Goal: Task Accomplishment & Management: Manage account settings

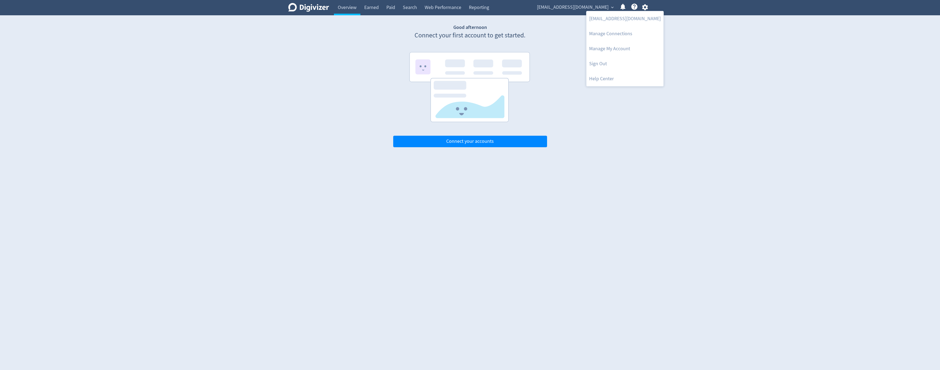
click at [344, 183] on div at bounding box center [470, 185] width 940 height 370
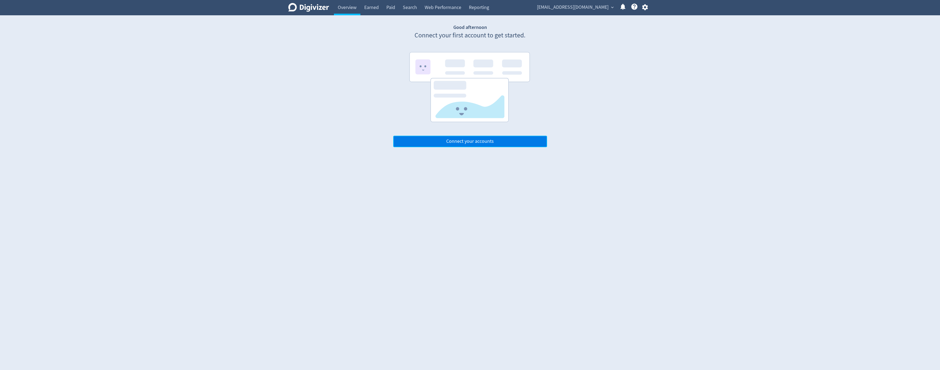
click at [344, 142] on button "Connect your accounts" at bounding box center [470, 141] width 154 height 11
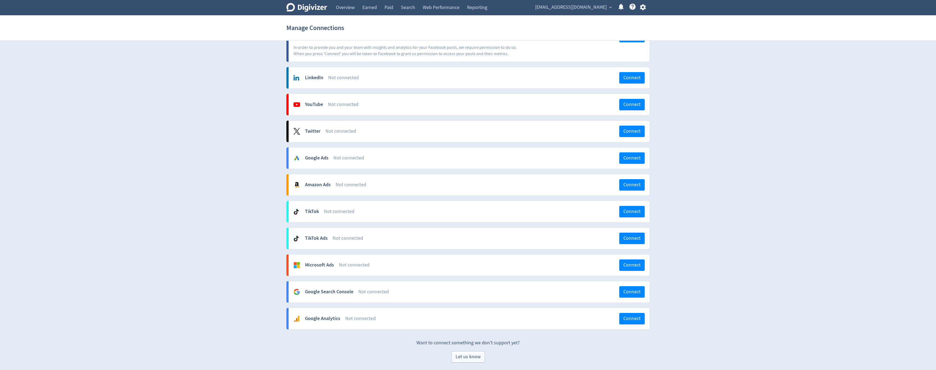
scroll to position [43, 0]
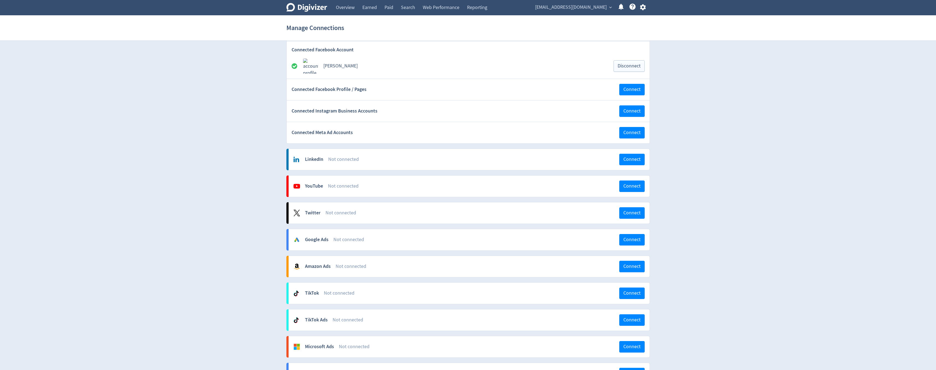
click at [316, 9] on icon "Digivizer Logo" at bounding box center [306, 7] width 41 height 9
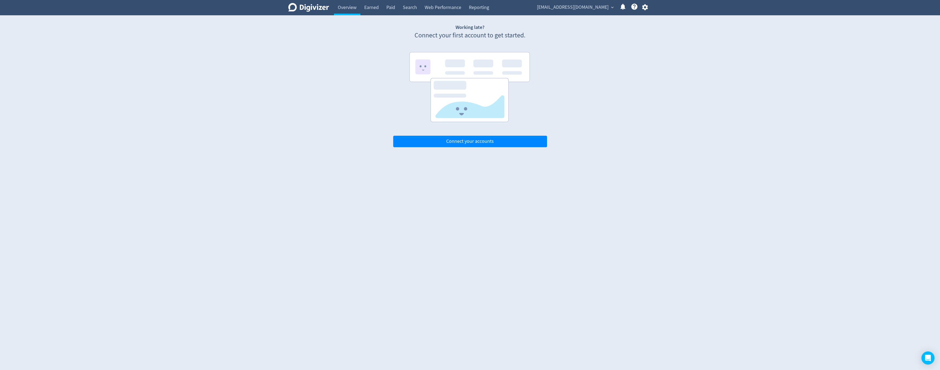
click at [299, 5] on icon "Digivizer Logo" at bounding box center [308, 7] width 41 height 9
click at [344, 6] on link "Overview" at bounding box center [347, 7] width 27 height 15
click at [344, 6] on link "Web Performance" at bounding box center [443, 7] width 44 height 15
click at [344, 6] on link "Reporting" at bounding box center [479, 7] width 28 height 15
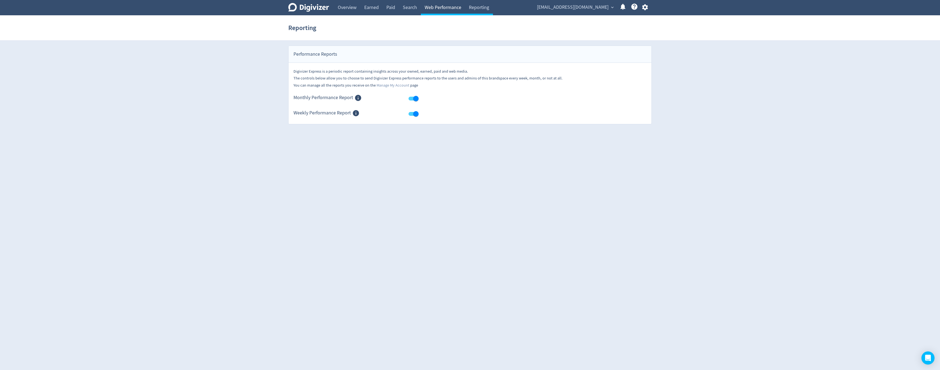
click at [344, 6] on link "Web Performance" at bounding box center [443, 7] width 44 height 15
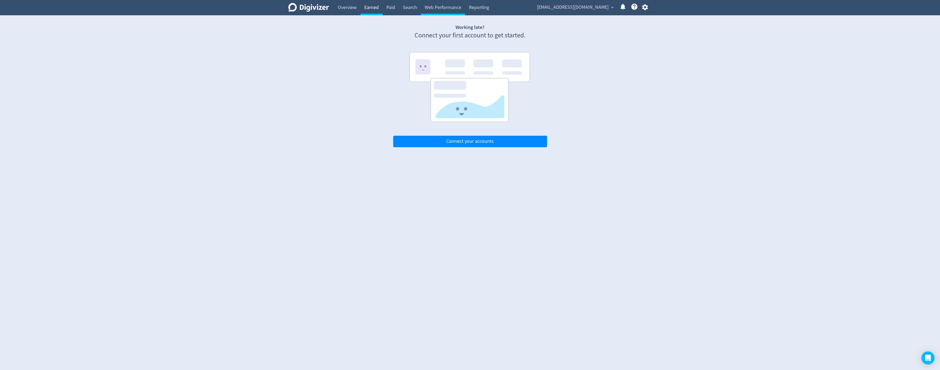
click at [344, 8] on link "Earned" at bounding box center [371, 7] width 22 height 15
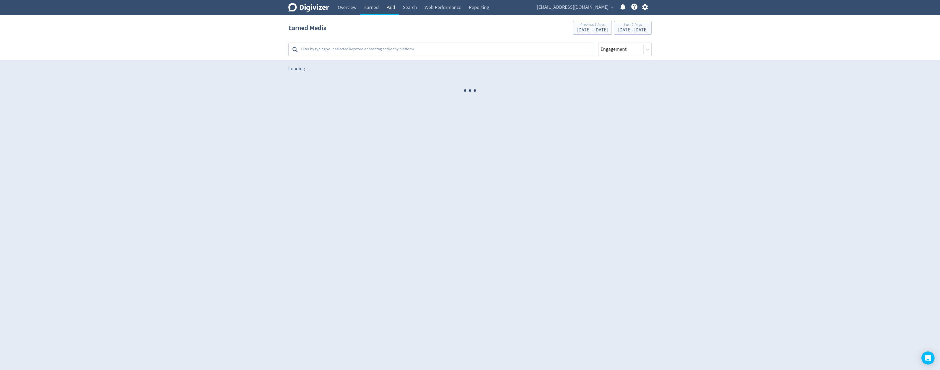
click at [344, 5] on link "Paid" at bounding box center [391, 7] width 16 height 15
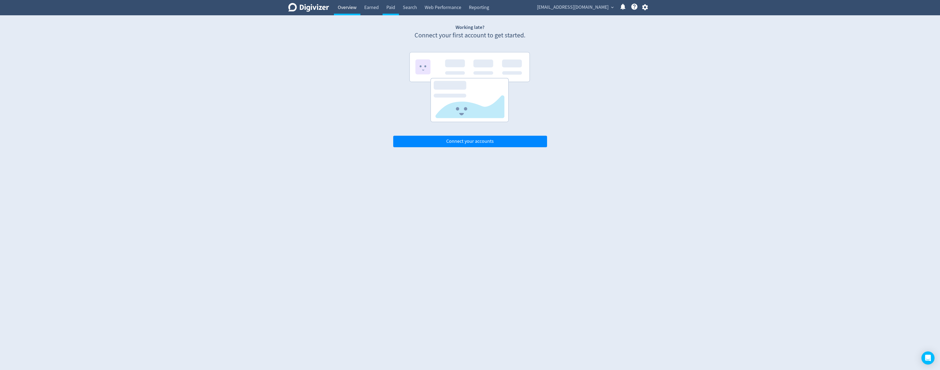
click at [335, 6] on link "Overview" at bounding box center [347, 7] width 27 height 15
click at [313, 8] on icon "Digivizer Logo" at bounding box center [308, 7] width 41 height 9
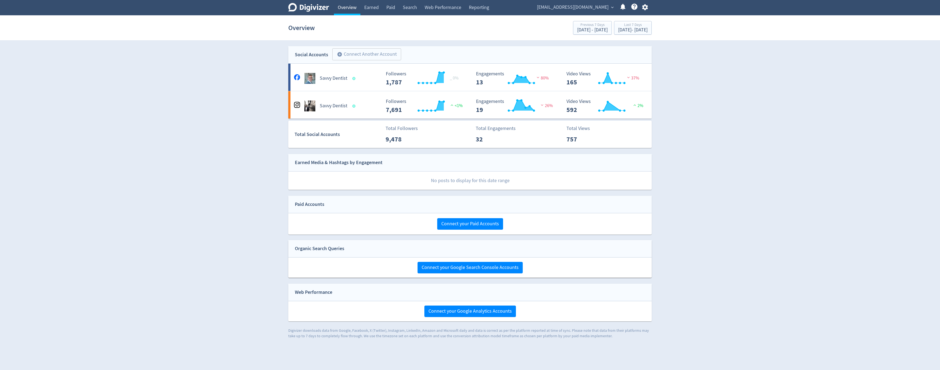
click at [348, 6] on link "Overview" at bounding box center [347, 7] width 27 height 15
click at [325, 9] on icon at bounding box center [308, 7] width 41 height 9
click at [647, 10] on icon "button" at bounding box center [644, 7] width 7 height 7
click at [645, 7] on div at bounding box center [470, 185] width 940 height 370
click at [645, 7] on icon "button" at bounding box center [644, 7] width 7 height 7
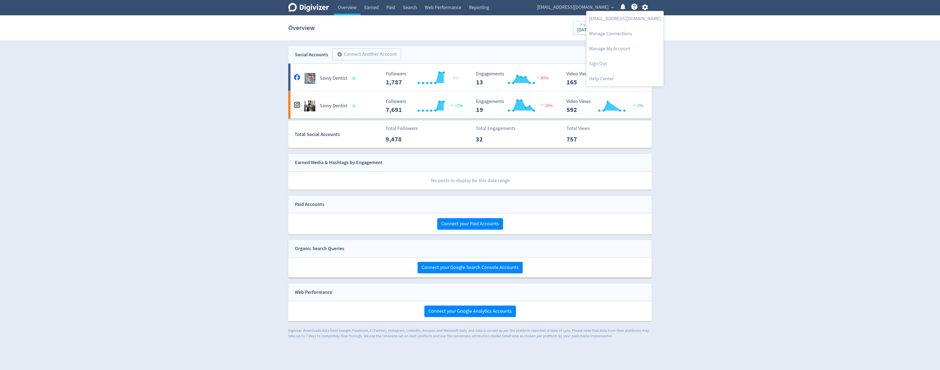
click at [634, 8] on div at bounding box center [470, 185] width 940 height 370
click at [632, 7] on icon at bounding box center [634, 7] width 6 height 6
click at [634, 7] on icon "Help Center - Searchable support on using Digivizer" at bounding box center [634, 6] width 7 height 7
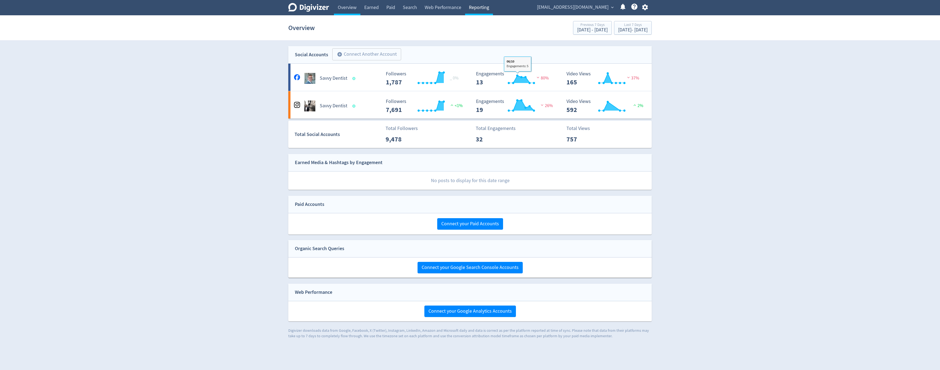
click at [484, 5] on link "Reporting" at bounding box center [479, 7] width 28 height 15
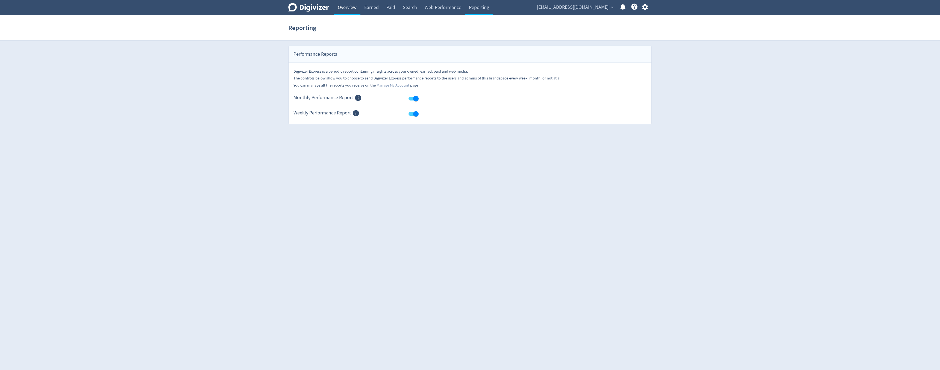
click at [340, 8] on link "Overview" at bounding box center [347, 7] width 27 height 15
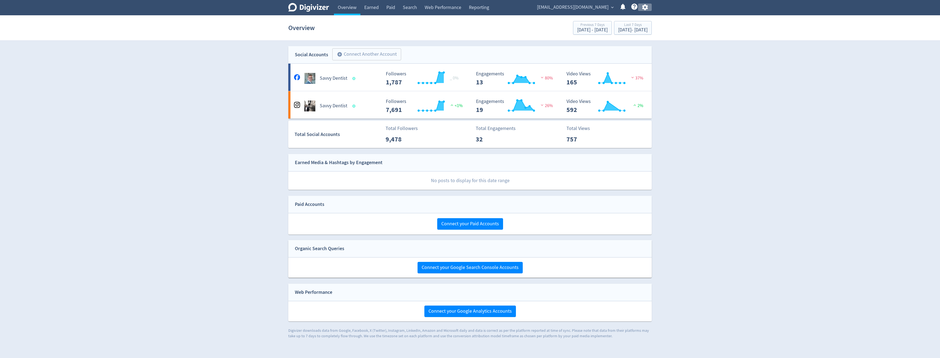
click at [645, 8] on icon "button" at bounding box center [645, 7] width 6 height 6
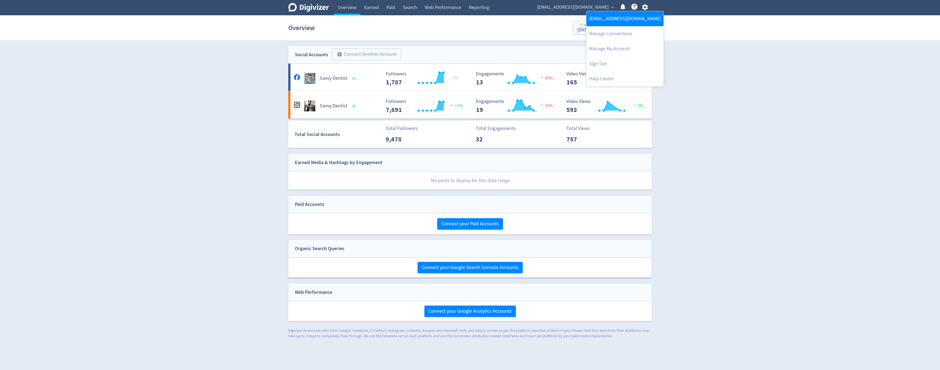
click at [623, 19] on link "[EMAIL_ADDRESS][DOMAIN_NAME]" at bounding box center [624, 18] width 77 height 15
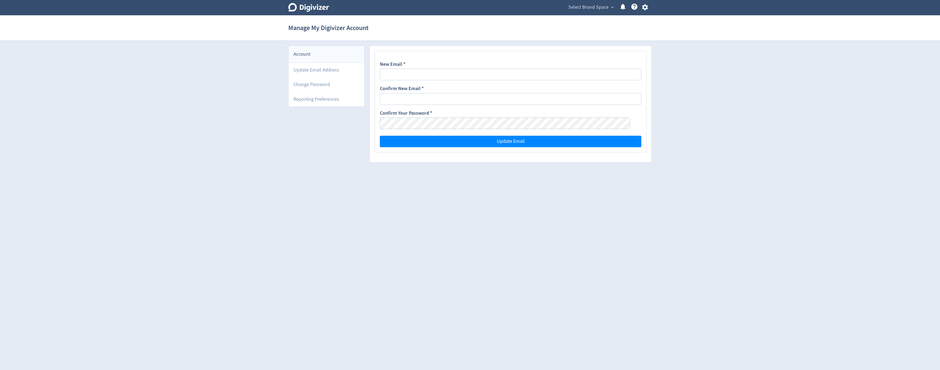
click at [480, 34] on div "Manage My Digivizer Account" at bounding box center [469, 27] width 363 height 17
click at [646, 7] on icon "button" at bounding box center [645, 7] width 6 height 6
click at [590, 9] on div at bounding box center [470, 185] width 940 height 370
click at [601, 5] on body "Digivizer Logo [PERSON_NAME] Logo Select Brand Space expand_more Help Center - …" at bounding box center [470, 83] width 940 height 167
click at [610, 6] on span "expand_more" at bounding box center [612, 7] width 5 height 5
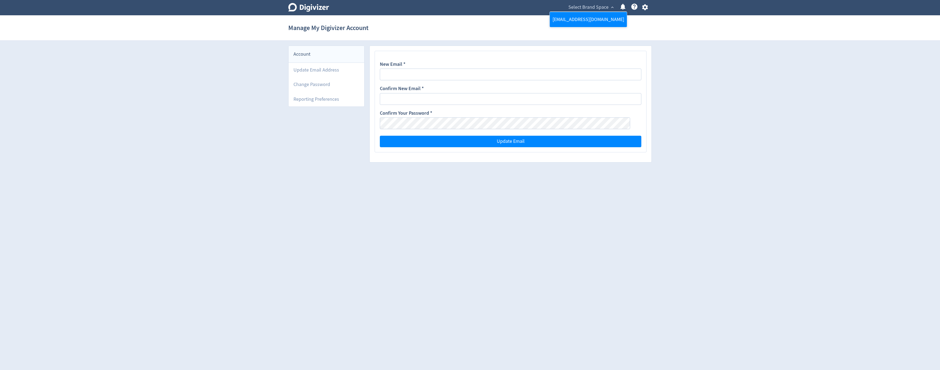
click at [591, 19] on link "[EMAIL_ADDRESS][DOMAIN_NAME]" at bounding box center [588, 19] width 77 height 15
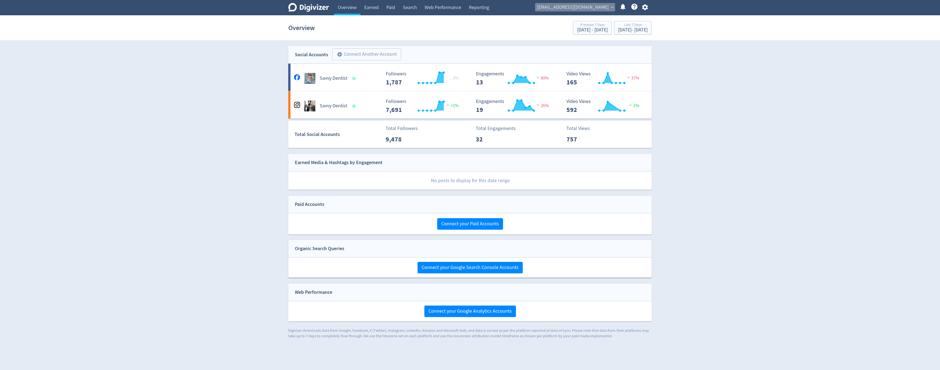
click at [612, 8] on span "expand_more" at bounding box center [612, 7] width 5 height 5
click at [598, 17] on link "Manage Brand Space" at bounding box center [588, 19] width 77 height 15
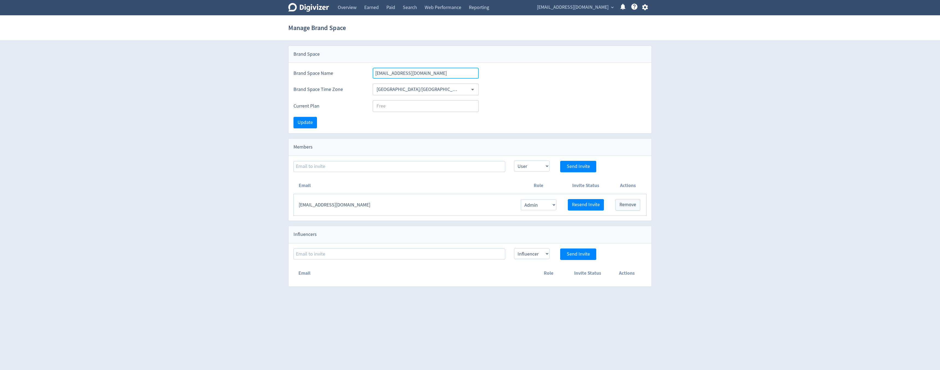
click at [441, 72] on input "[EMAIL_ADDRESS][DOMAIN_NAME]" at bounding box center [426, 73] width 106 height 11
type input "c"
type input "Savvy Marketing"
click at [491, 112] on div "Update" at bounding box center [470, 122] width 363 height 21
click at [313, 122] on button "Update" at bounding box center [304, 122] width 23 height 11
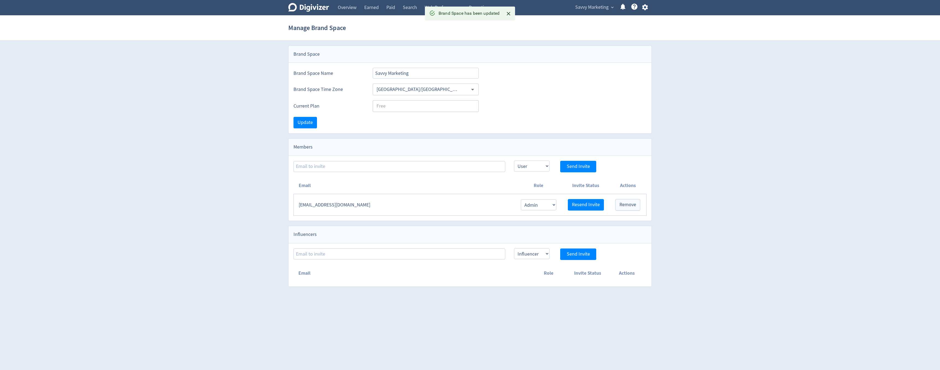
click at [572, 78] on div "Brand Space Name Savvy Marketing" at bounding box center [470, 71] width 363 height 16
click at [304, 122] on span "Update" at bounding box center [305, 122] width 15 height 5
click at [509, 15] on icon "Close" at bounding box center [508, 14] width 6 height 6
click at [775, 34] on section "Manage Brand Space" at bounding box center [470, 27] width 940 height 25
click at [345, 10] on link "Overview" at bounding box center [347, 7] width 27 height 15
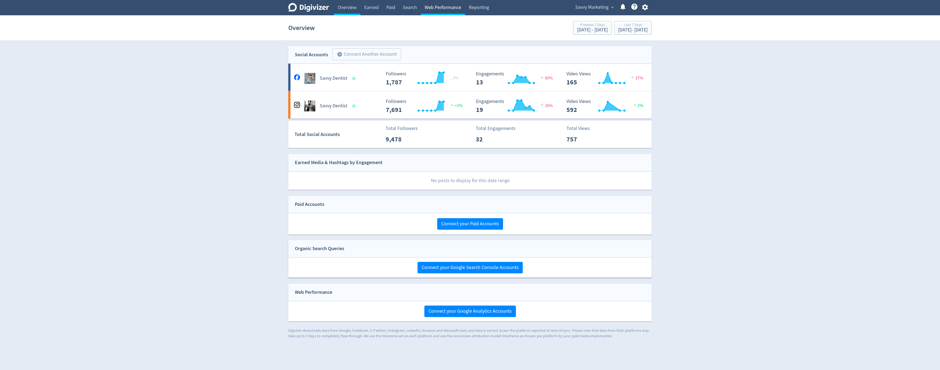
click at [442, 12] on link "Web Performance" at bounding box center [443, 7] width 44 height 15
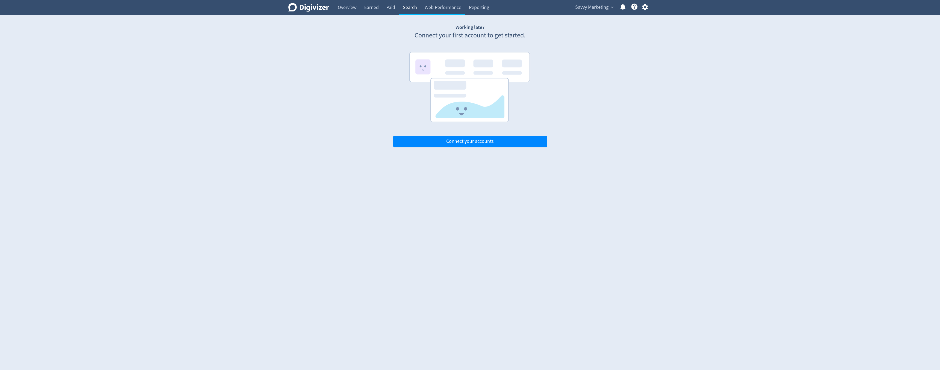
click at [410, 11] on link "Search" at bounding box center [410, 7] width 22 height 15
click at [395, 8] on link "Paid" at bounding box center [391, 7] width 16 height 15
drag, startPoint x: 374, startPoint y: 8, endPoint x: 354, endPoint y: 7, distance: 20.2
click at [374, 8] on link "Earned" at bounding box center [371, 7] width 22 height 15
click at [352, 7] on link "Overview" at bounding box center [347, 7] width 27 height 15
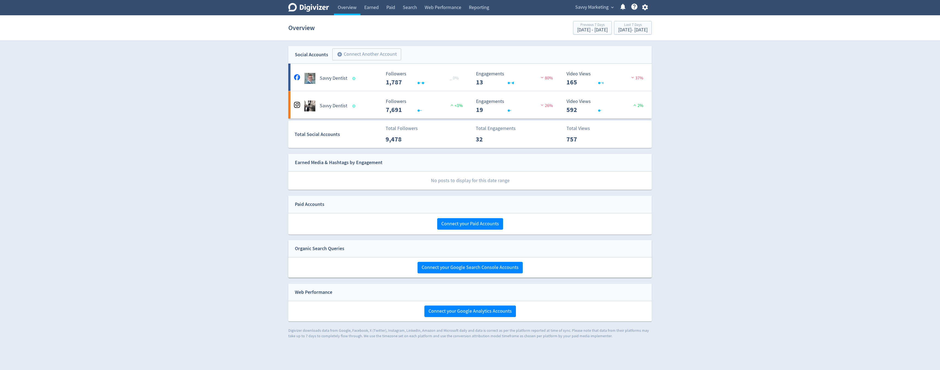
click at [313, 6] on icon at bounding box center [308, 7] width 41 height 9
click at [645, 8] on icon "button" at bounding box center [645, 7] width 6 height 6
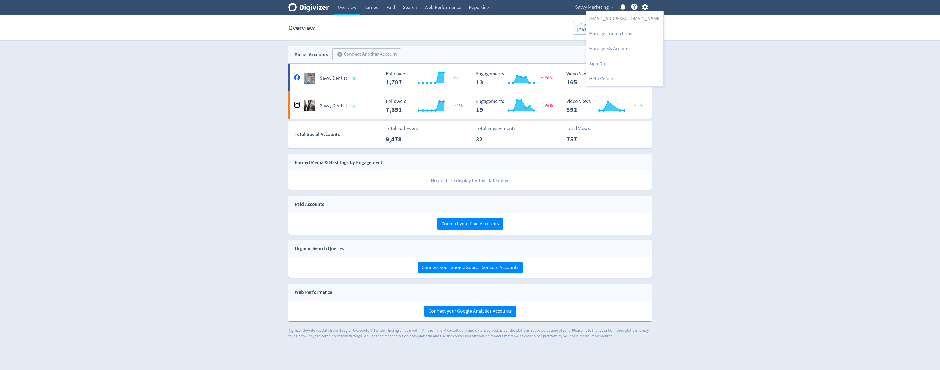
click at [586, 6] on div at bounding box center [470, 185] width 940 height 370
click at [586, 6] on span "Savvy Marketing" at bounding box center [591, 7] width 33 height 9
click at [479, 7] on div at bounding box center [470, 185] width 940 height 370
click at [456, 9] on link "Web Performance" at bounding box center [443, 7] width 44 height 15
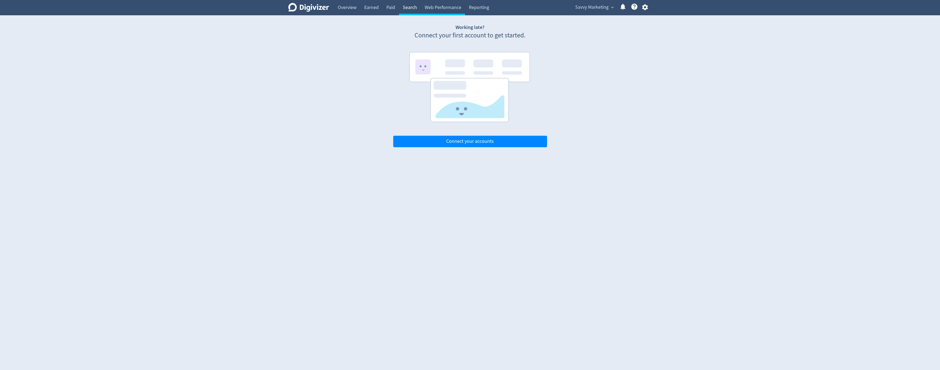
click at [412, 9] on link "Search" at bounding box center [410, 7] width 22 height 15
click at [396, 10] on link "Paid" at bounding box center [391, 7] width 16 height 15
drag, startPoint x: 352, startPoint y: 15, endPoint x: 347, endPoint y: 11, distance: 6.3
click at [352, 15] on link "Overview" at bounding box center [347, 7] width 27 height 15
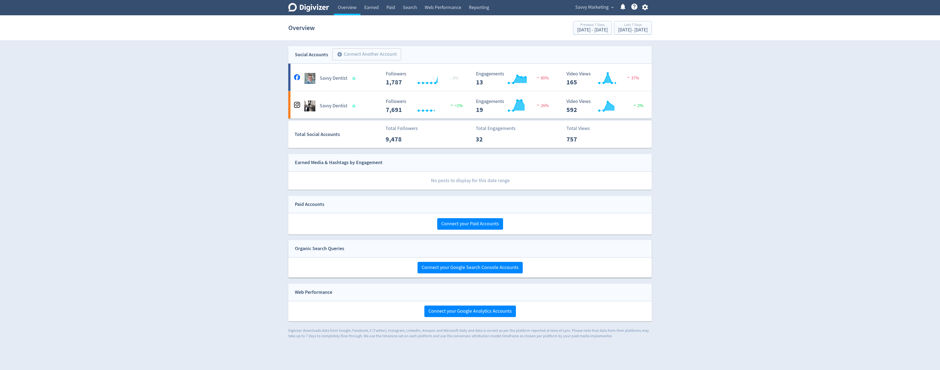
click at [323, 8] on icon at bounding box center [308, 7] width 41 height 9
click at [698, 137] on div "Digivizer Logo [PERSON_NAME] Logo Overview Earned Paid Search Web Performance R…" at bounding box center [470, 169] width 940 height 339
click at [372, 8] on link "Earned" at bounding box center [371, 7] width 22 height 15
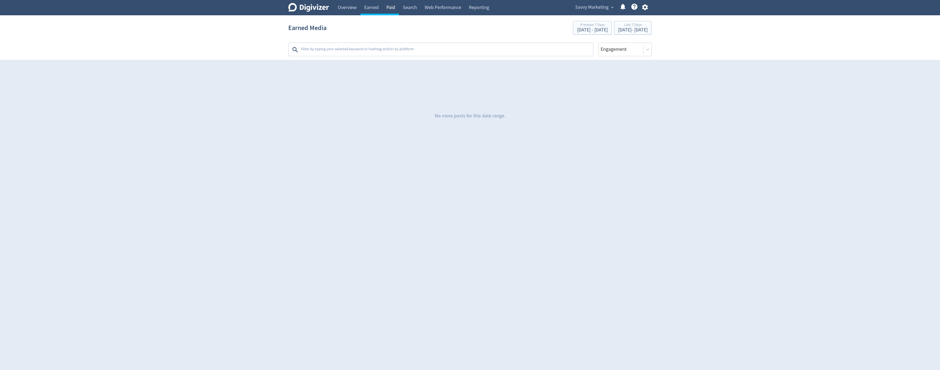
click at [394, 9] on link "Paid" at bounding box center [391, 7] width 16 height 15
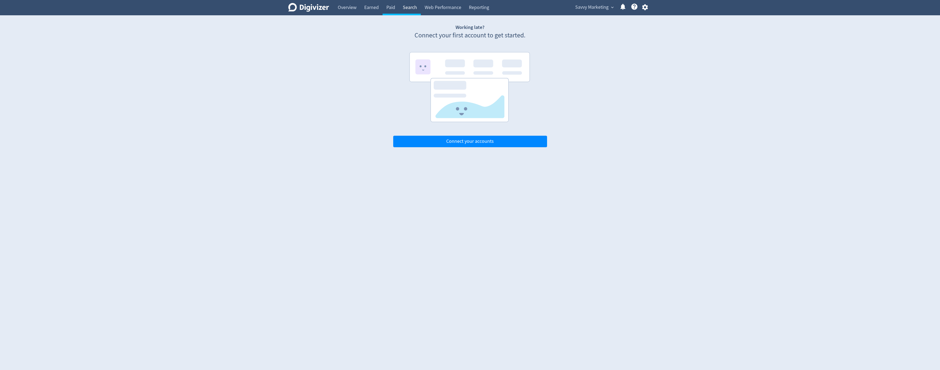
click at [410, 9] on link "Search" at bounding box center [410, 7] width 22 height 15
click at [435, 8] on link "Web Performance" at bounding box center [443, 7] width 44 height 15
click at [470, 8] on link "Reporting" at bounding box center [479, 7] width 28 height 15
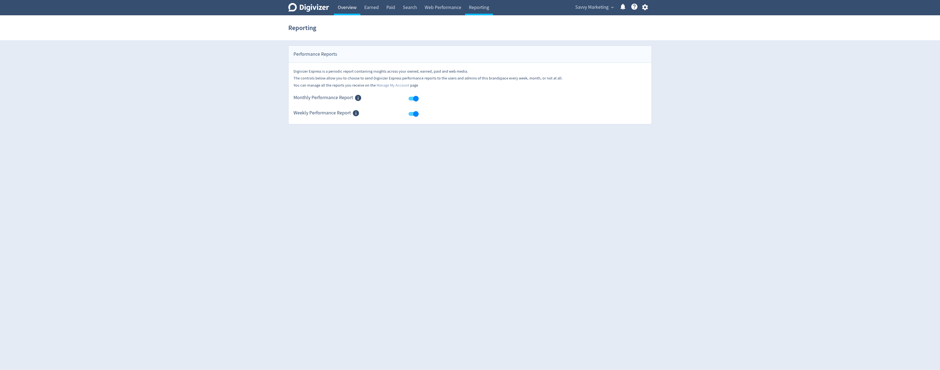
click at [337, 10] on link "Overview" at bounding box center [347, 7] width 27 height 15
